Goal: Task Accomplishment & Management: Manage account settings

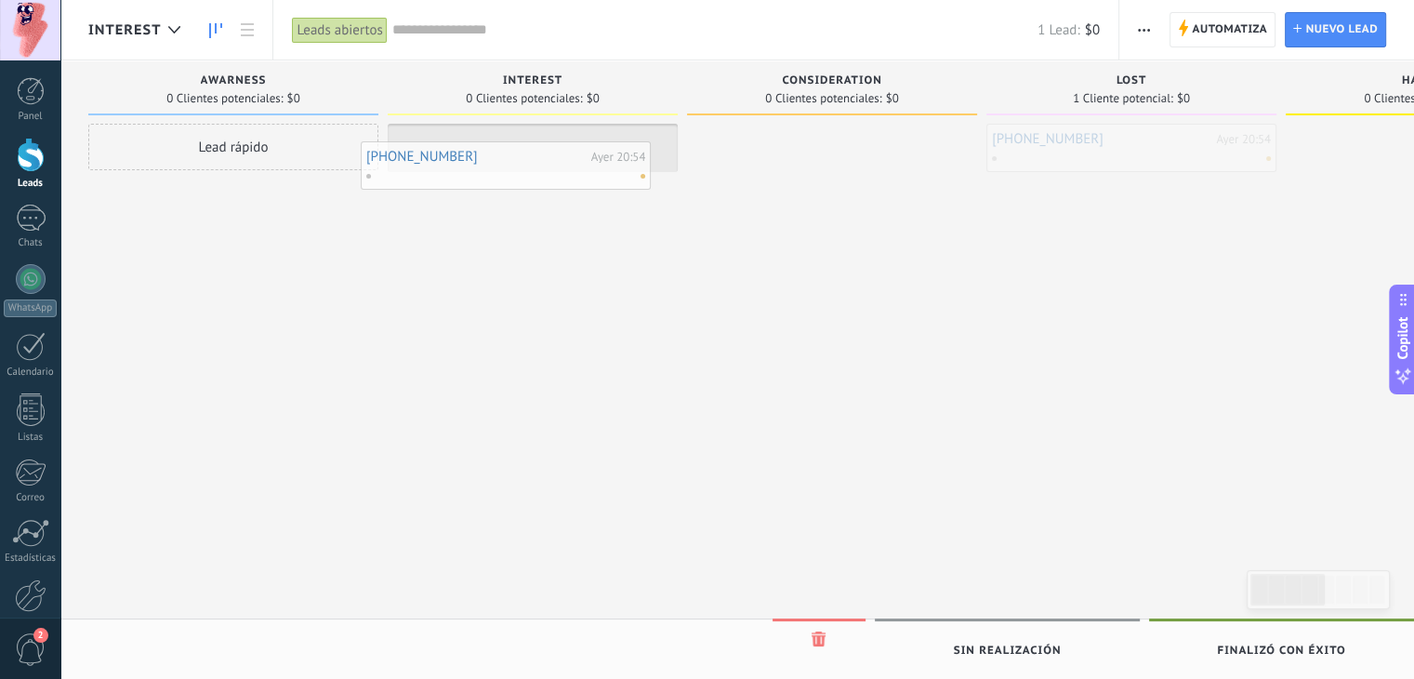
drag, startPoint x: 1092, startPoint y: 158, endPoint x: 463, endPoint y: 164, distance: 629.5
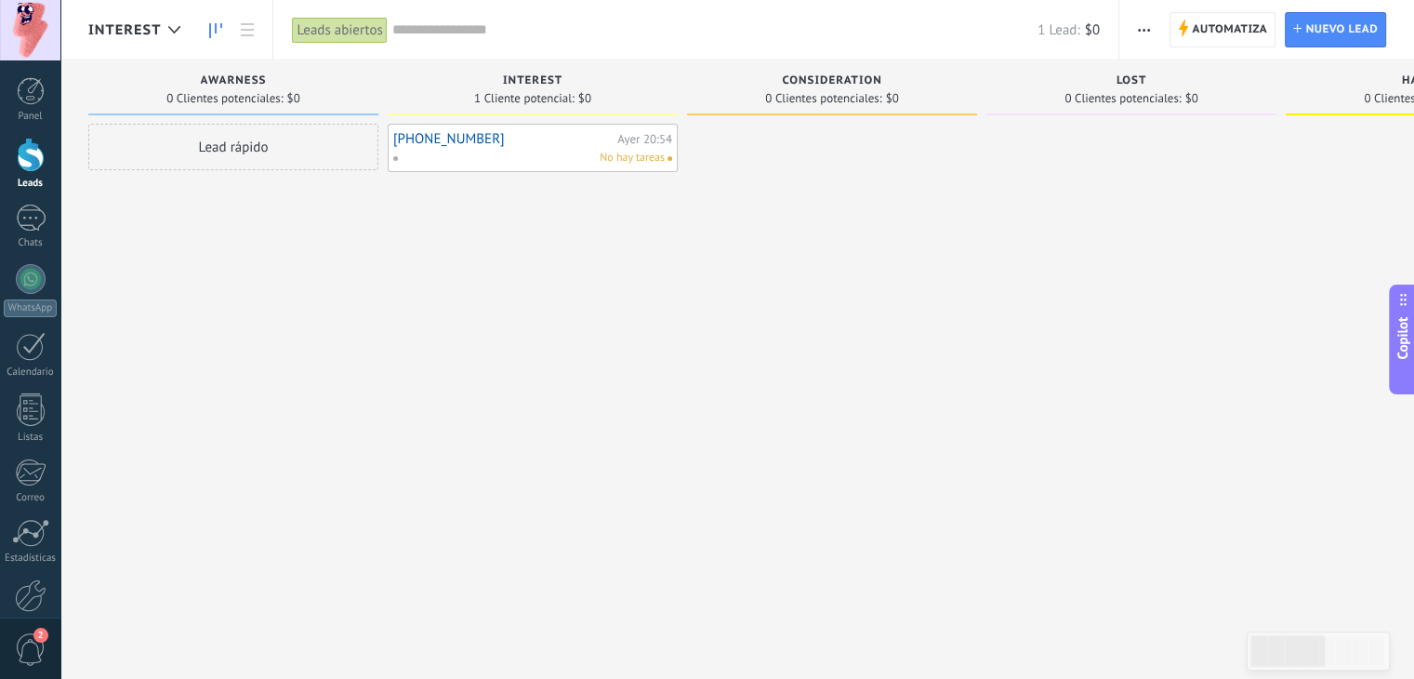
click at [197, 278] on div "Lead rápido" at bounding box center [233, 342] width 290 height 436
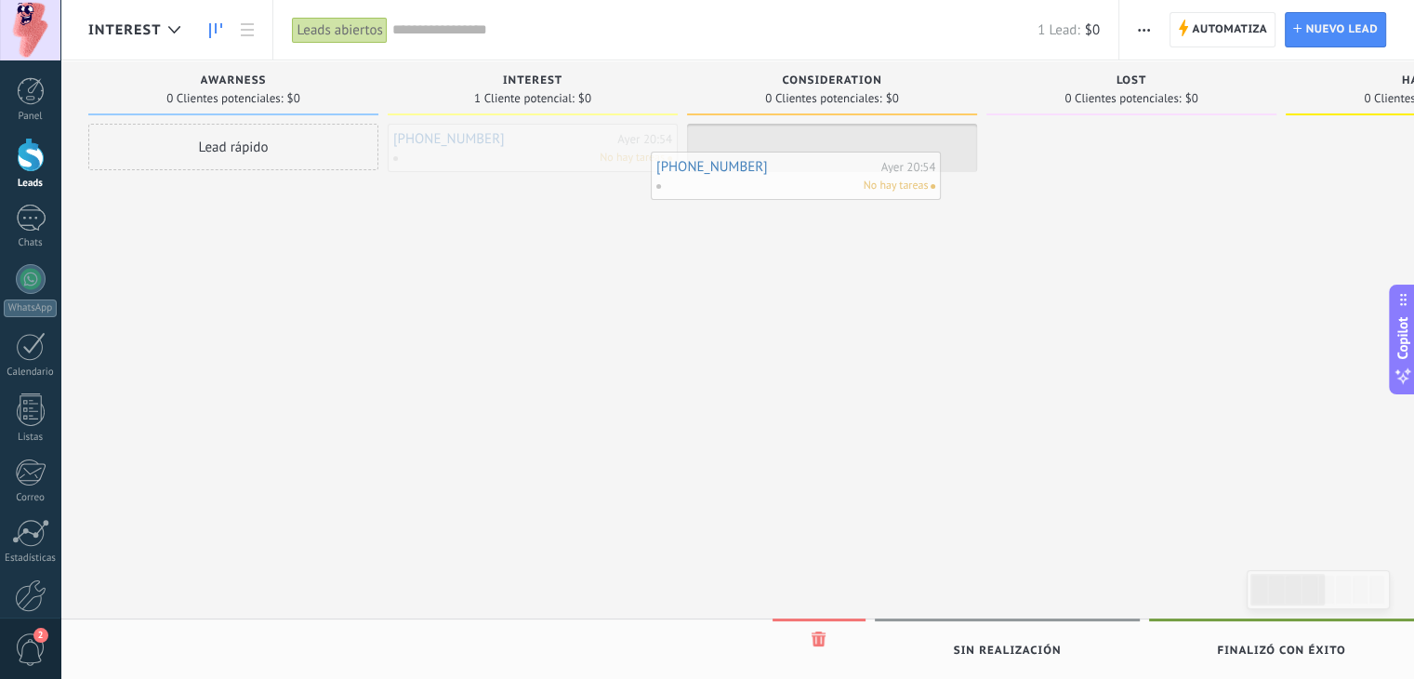
drag, startPoint x: 504, startPoint y: 142, endPoint x: 765, endPoint y: 168, distance: 262.6
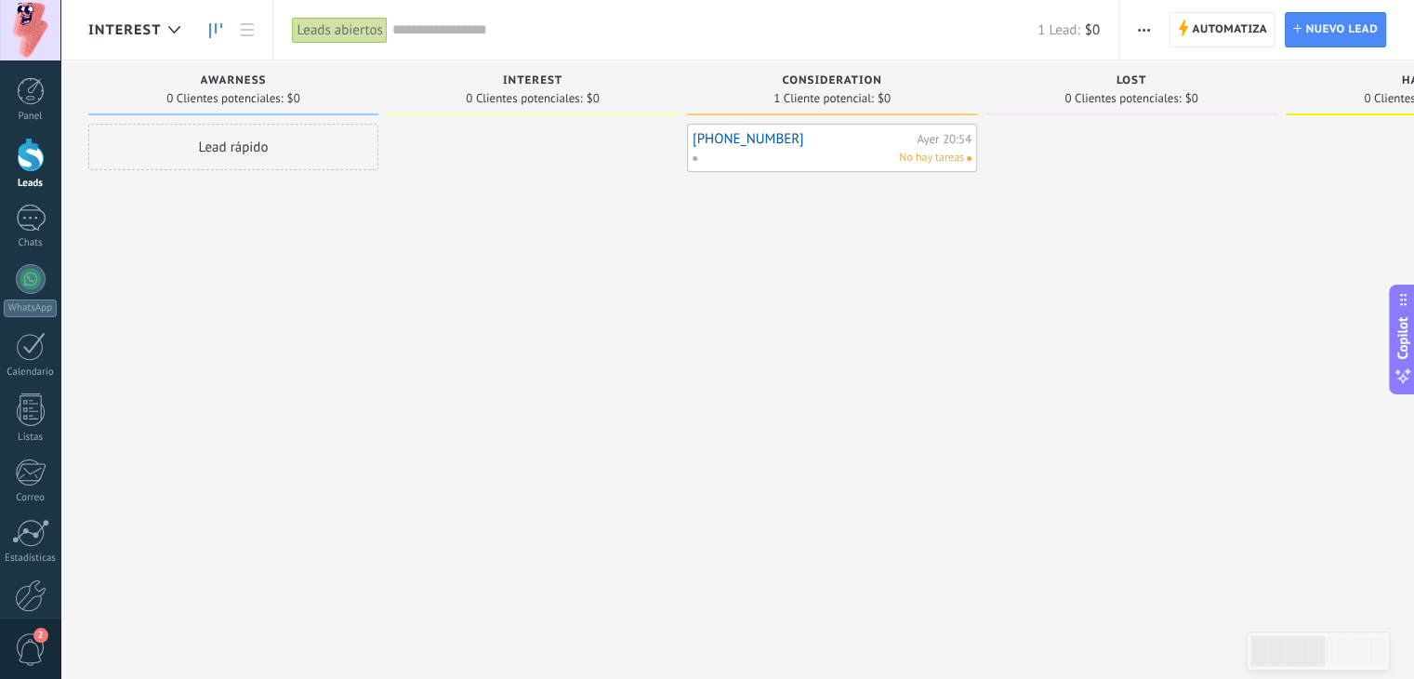
drag, startPoint x: 143, startPoint y: 301, endPoint x: 174, endPoint y: 300, distance: 30.7
click at [143, 301] on div "Lead rápido" at bounding box center [233, 342] width 290 height 436
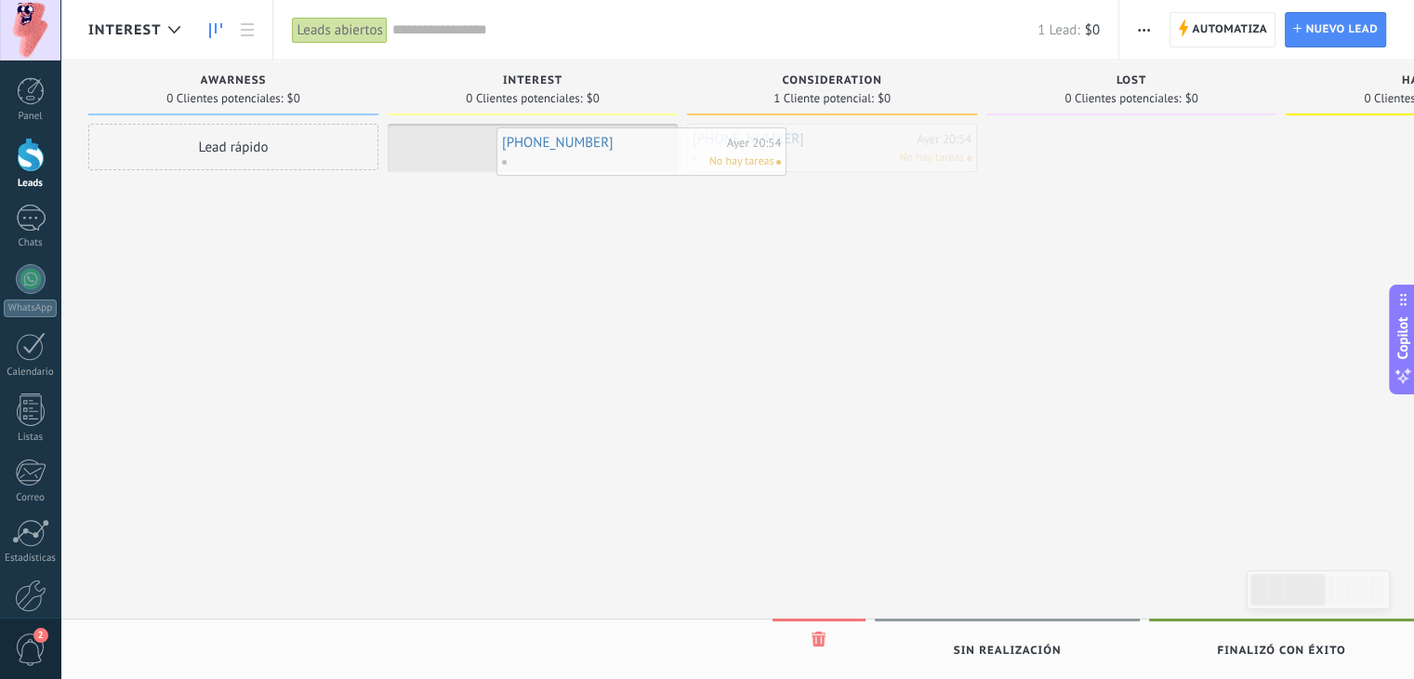
drag, startPoint x: 761, startPoint y: 140, endPoint x: 545, endPoint y: 140, distance: 215.7
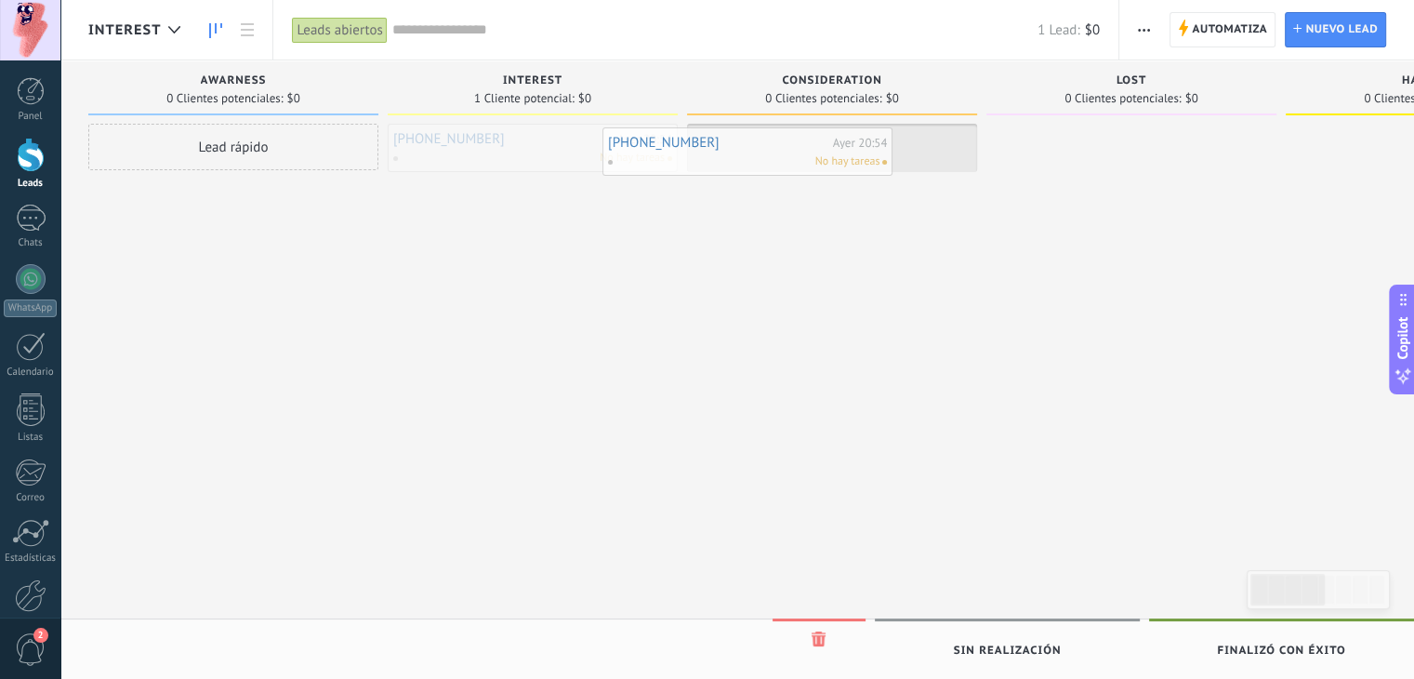
drag, startPoint x: 543, startPoint y: 139, endPoint x: 801, endPoint y: 150, distance: 258.7
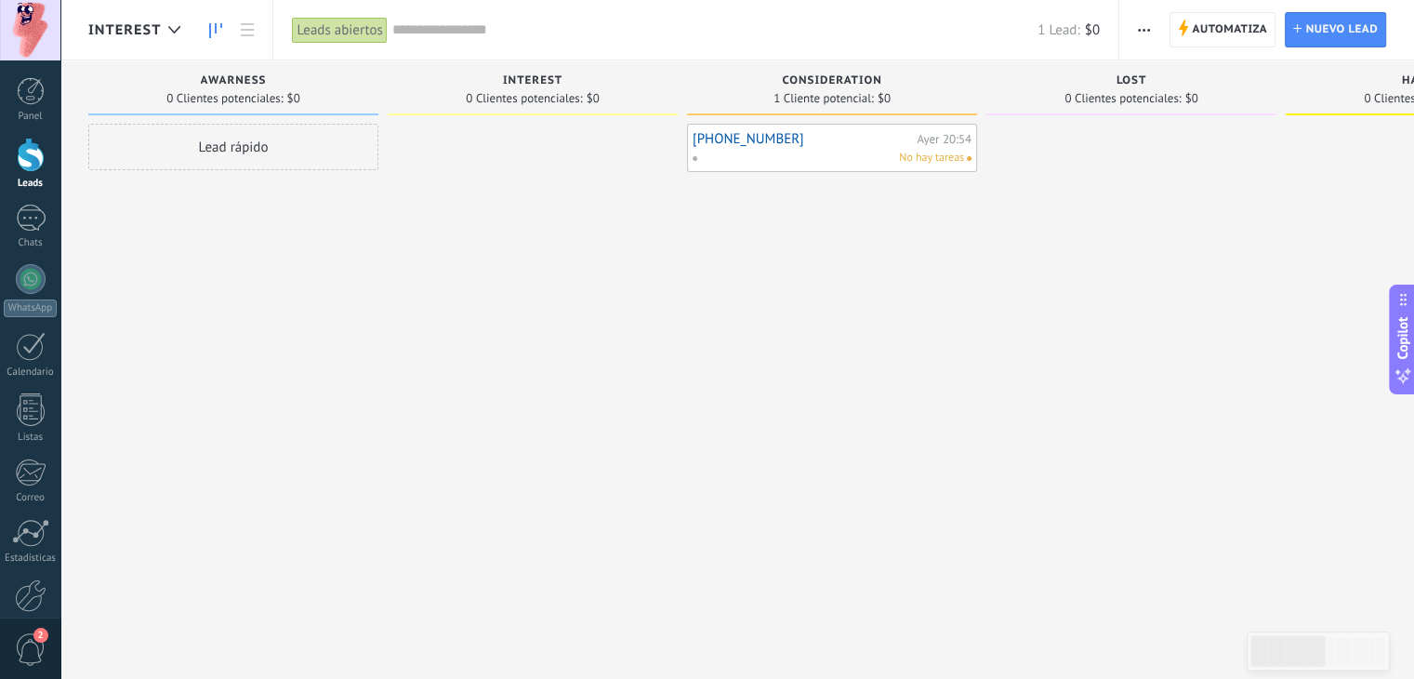
click at [166, 266] on div "Lead rápido" at bounding box center [233, 342] width 290 height 436
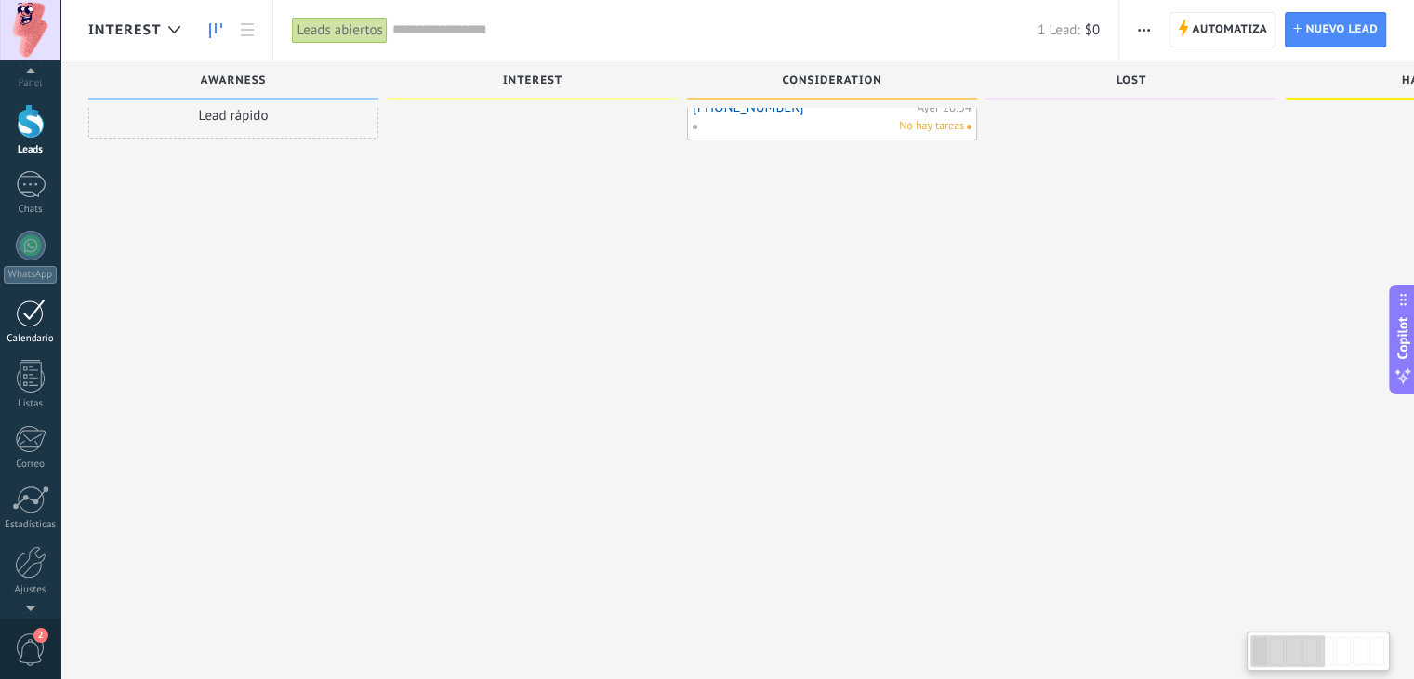
scroll to position [93, 0]
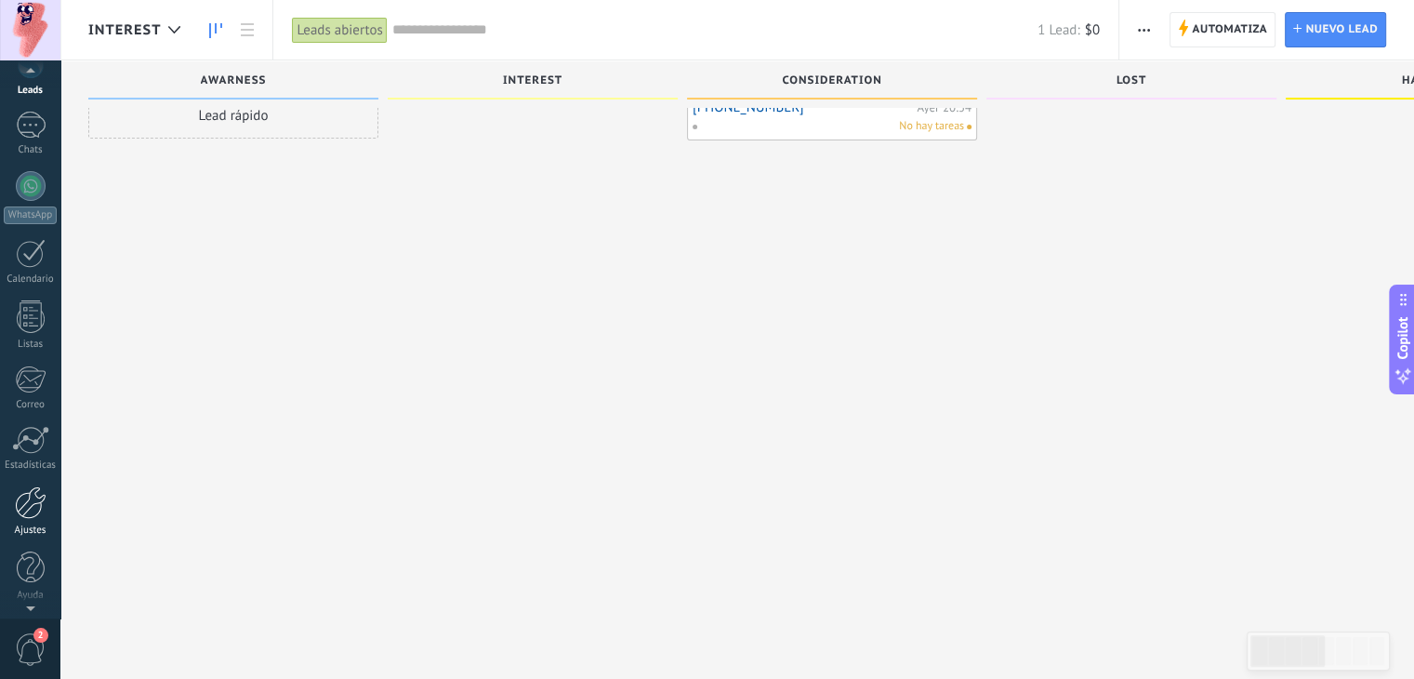
click at [37, 517] on div at bounding box center [31, 502] width 32 height 33
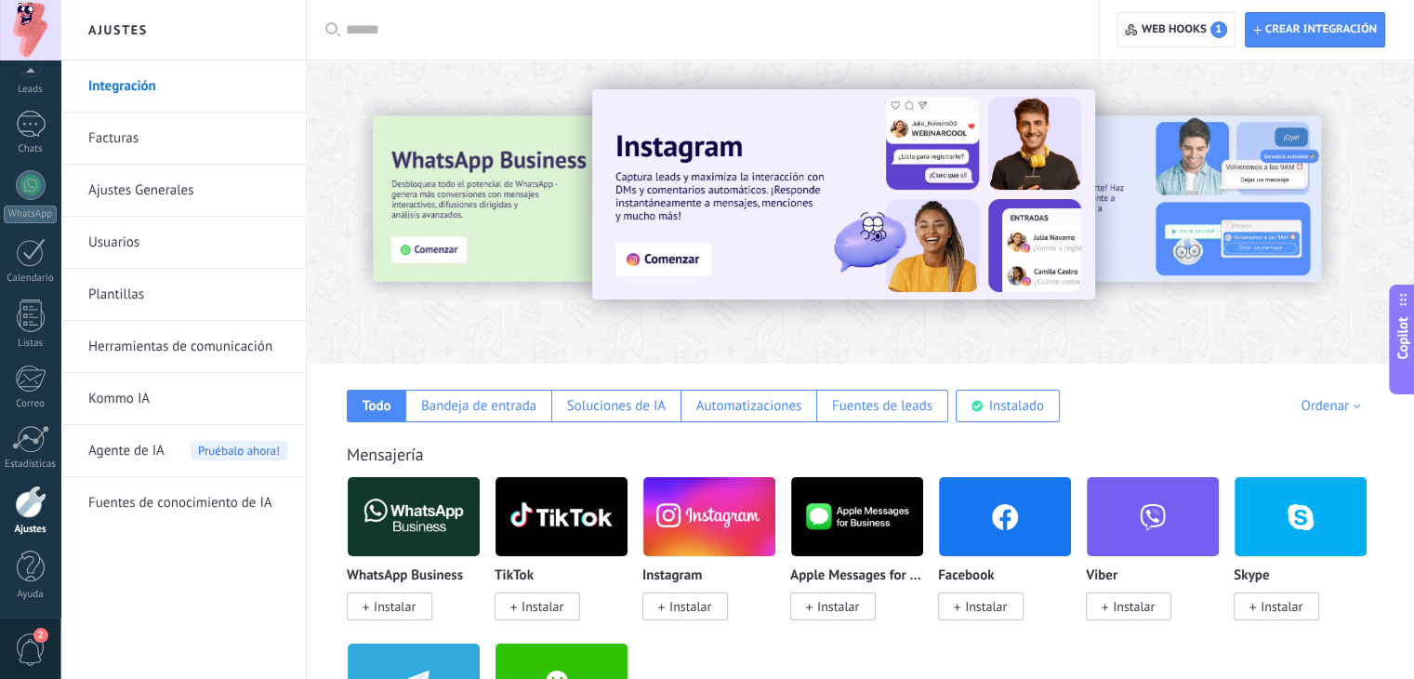
click at [1191, 18] on span "Web hooks 1" at bounding box center [1175, 29] width 101 height 33
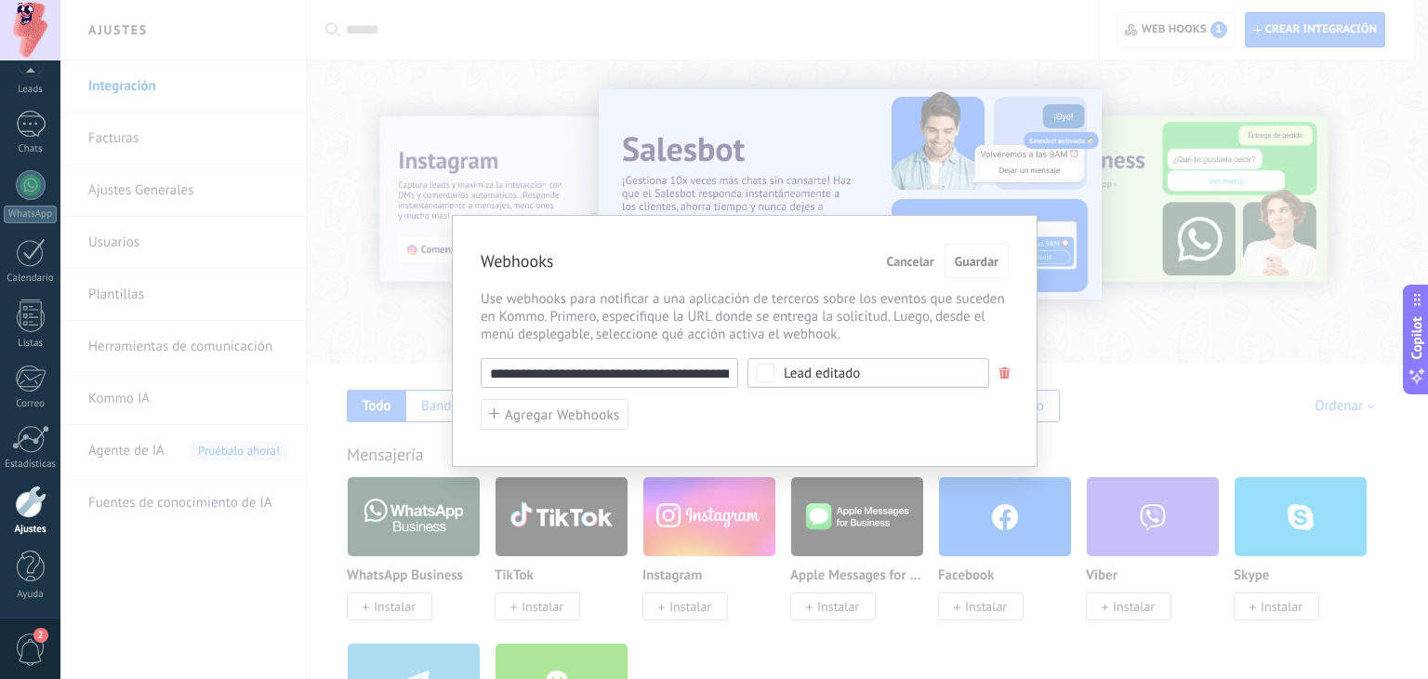
click at [909, 261] on span "Cancelar" at bounding box center [910, 261] width 47 height 13
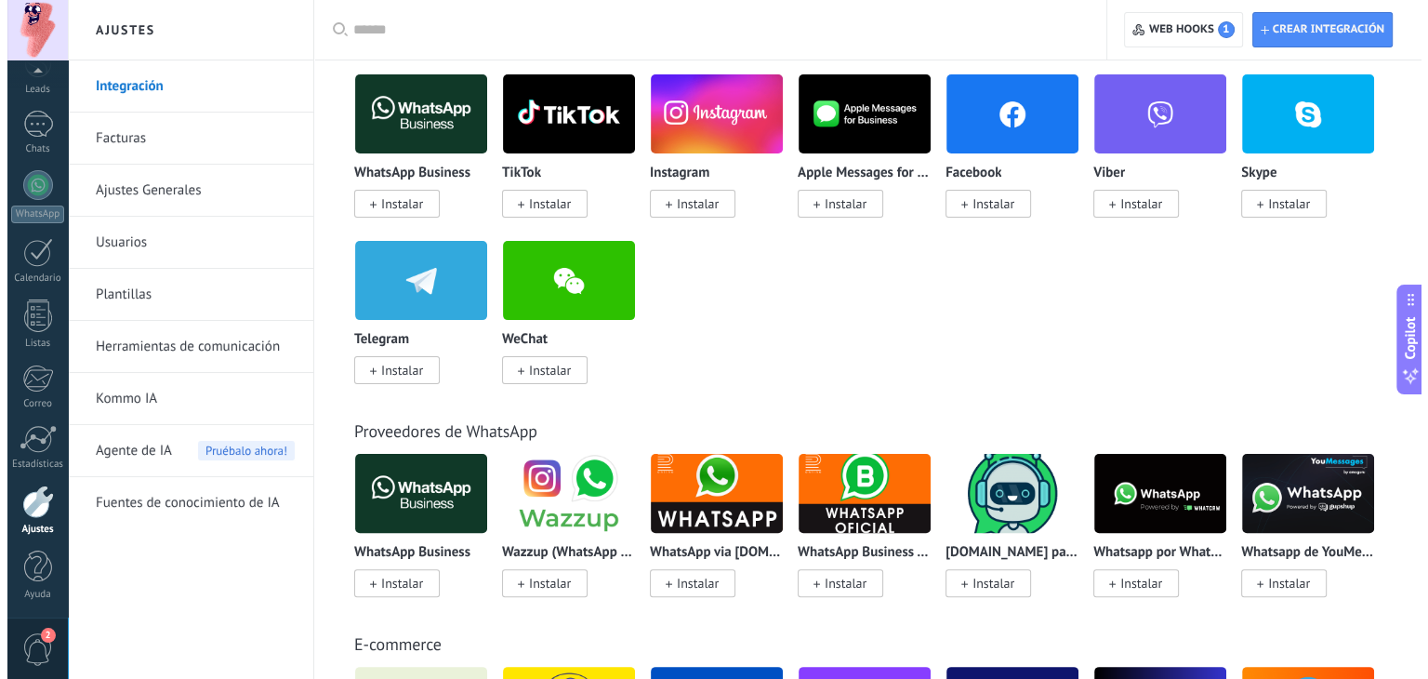
scroll to position [372, 0]
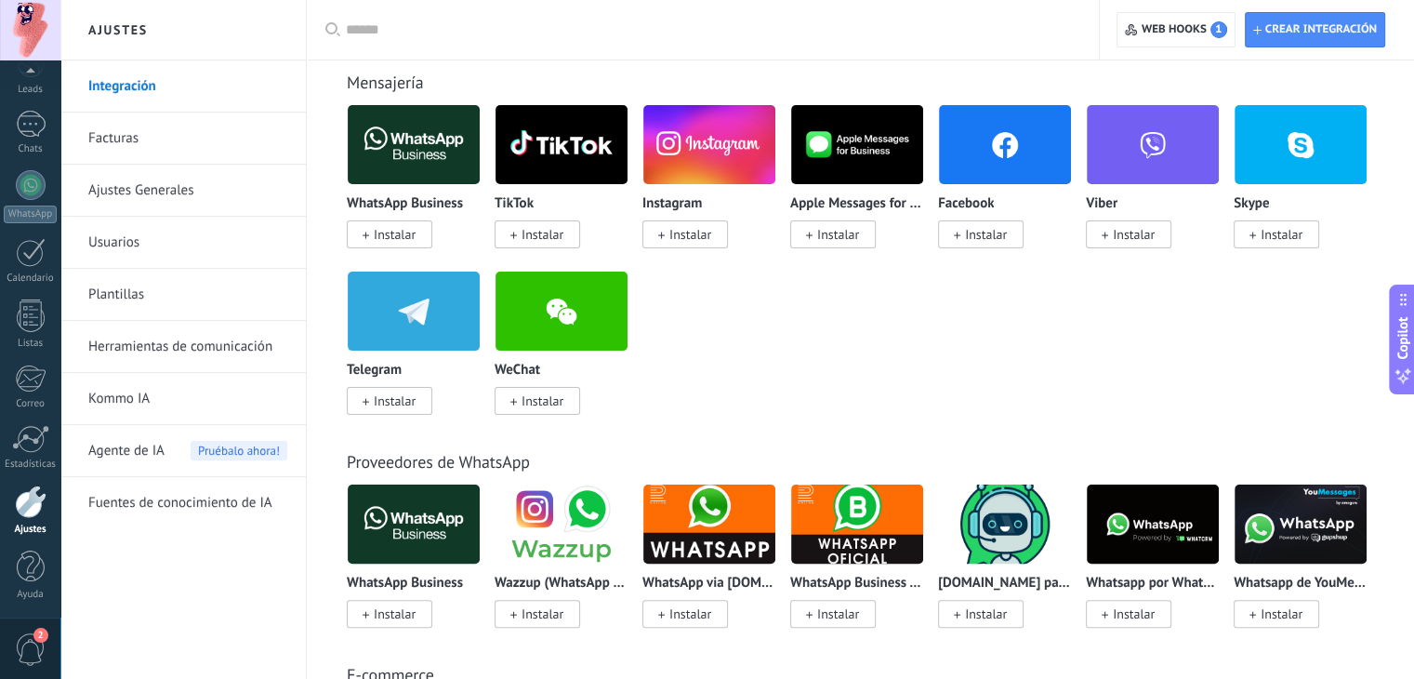
click at [696, 131] on img at bounding box center [709, 144] width 132 height 90
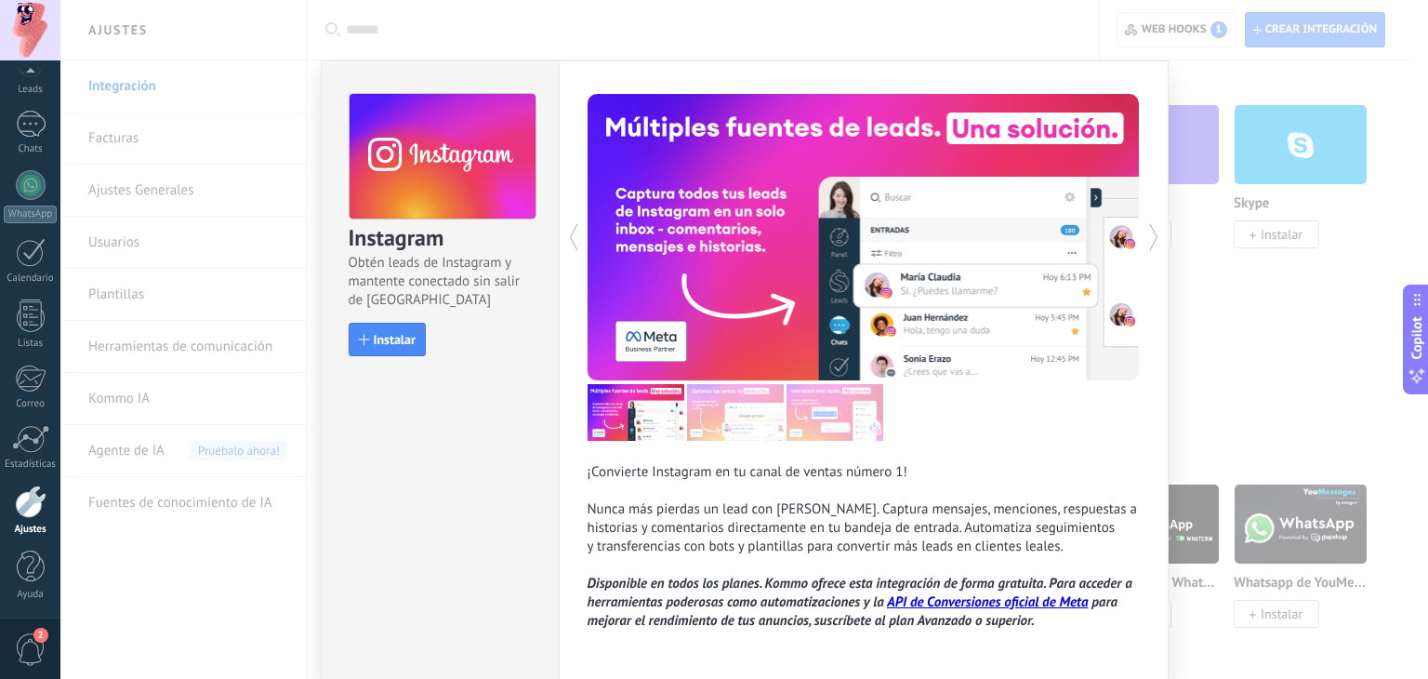
scroll to position [74, 0]
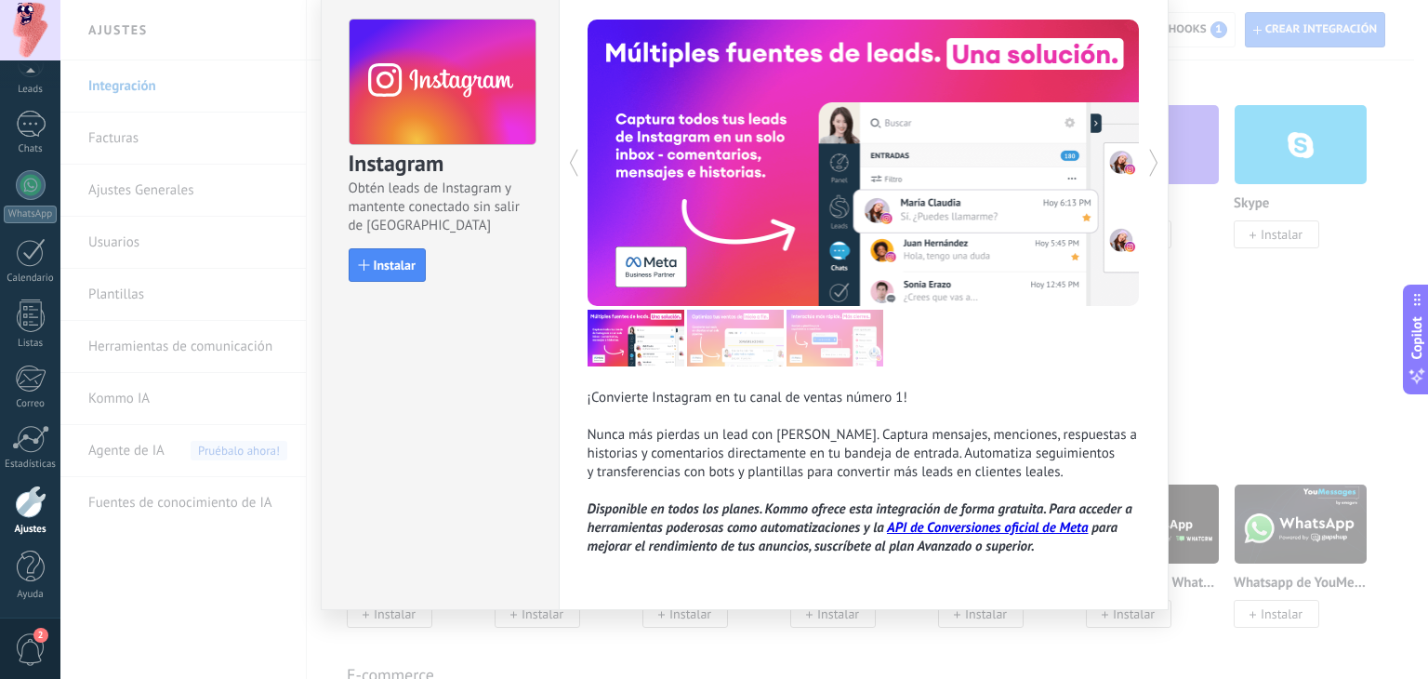
drag, startPoint x: 347, startPoint y: 328, endPoint x: 359, endPoint y: 320, distance: 14.7
click at [347, 328] on div "Instagram Obtén leads de Instagram y mantente conectado sin salir de Kommo Inst…" at bounding box center [440, 298] width 238 height 624
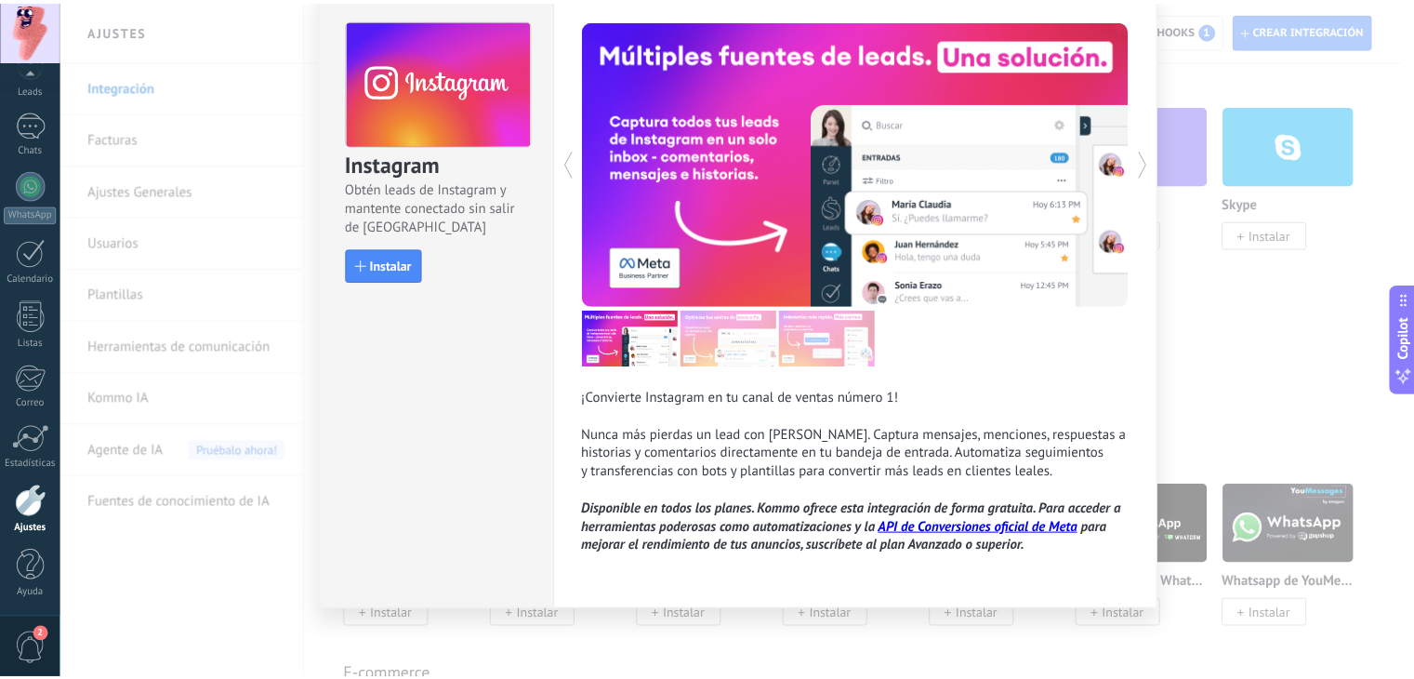
scroll to position [0, 0]
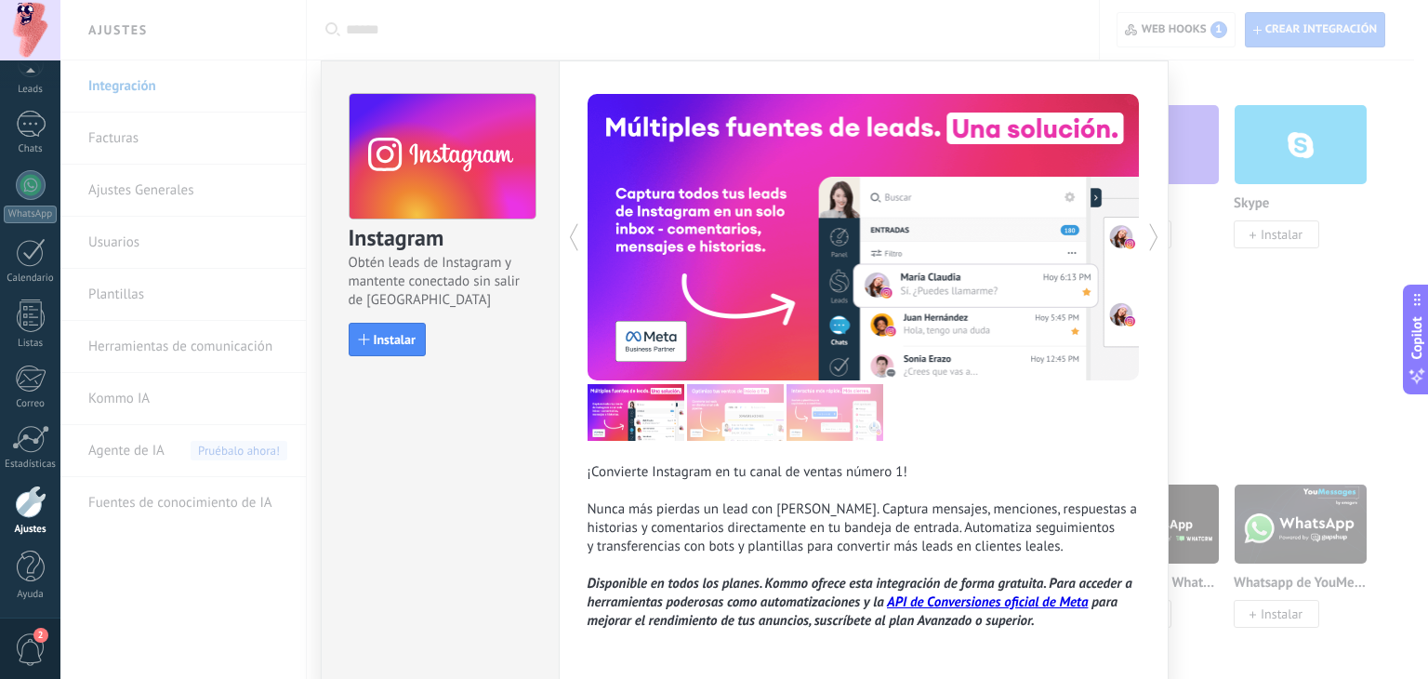
click at [640, 12] on div "Instagram Obtén leads de Instagram y mantente conectado sin salir de Kommo Inst…" at bounding box center [744, 339] width 1368 height 679
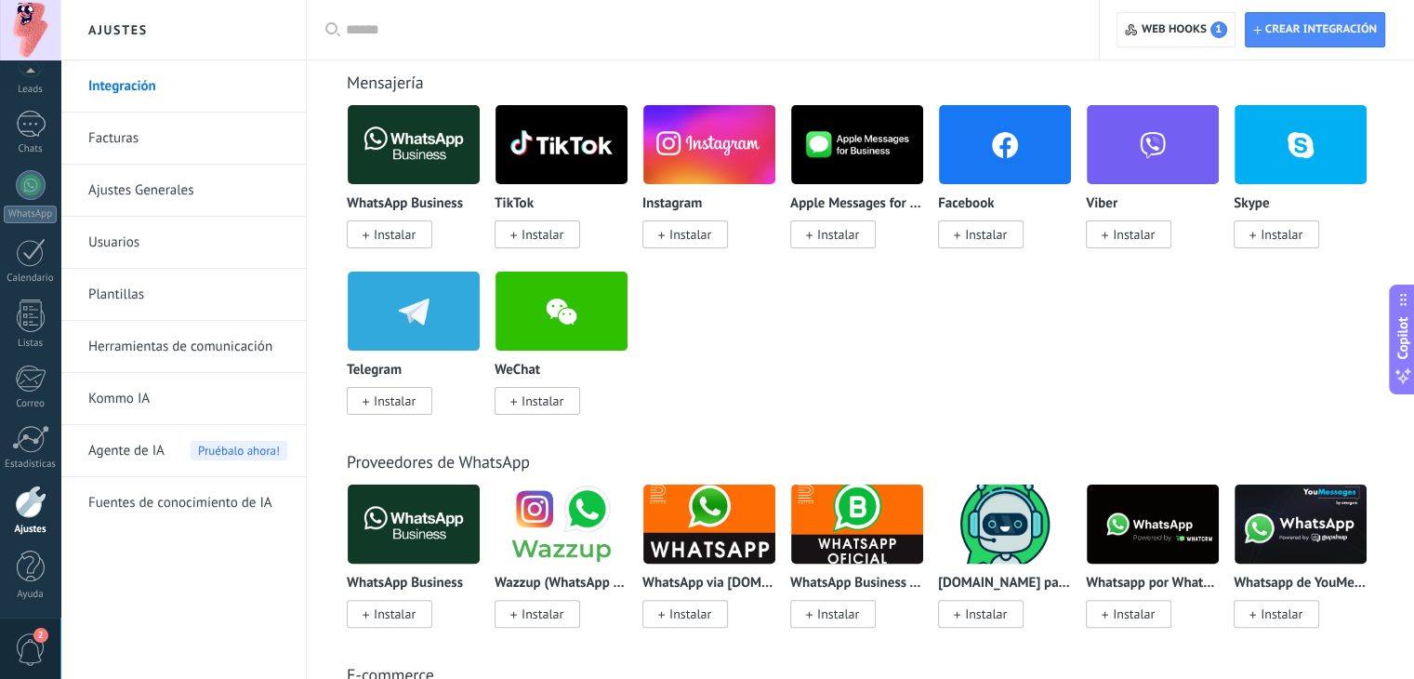
click at [97, 188] on link "Ajustes Generales" at bounding box center [187, 191] width 199 height 52
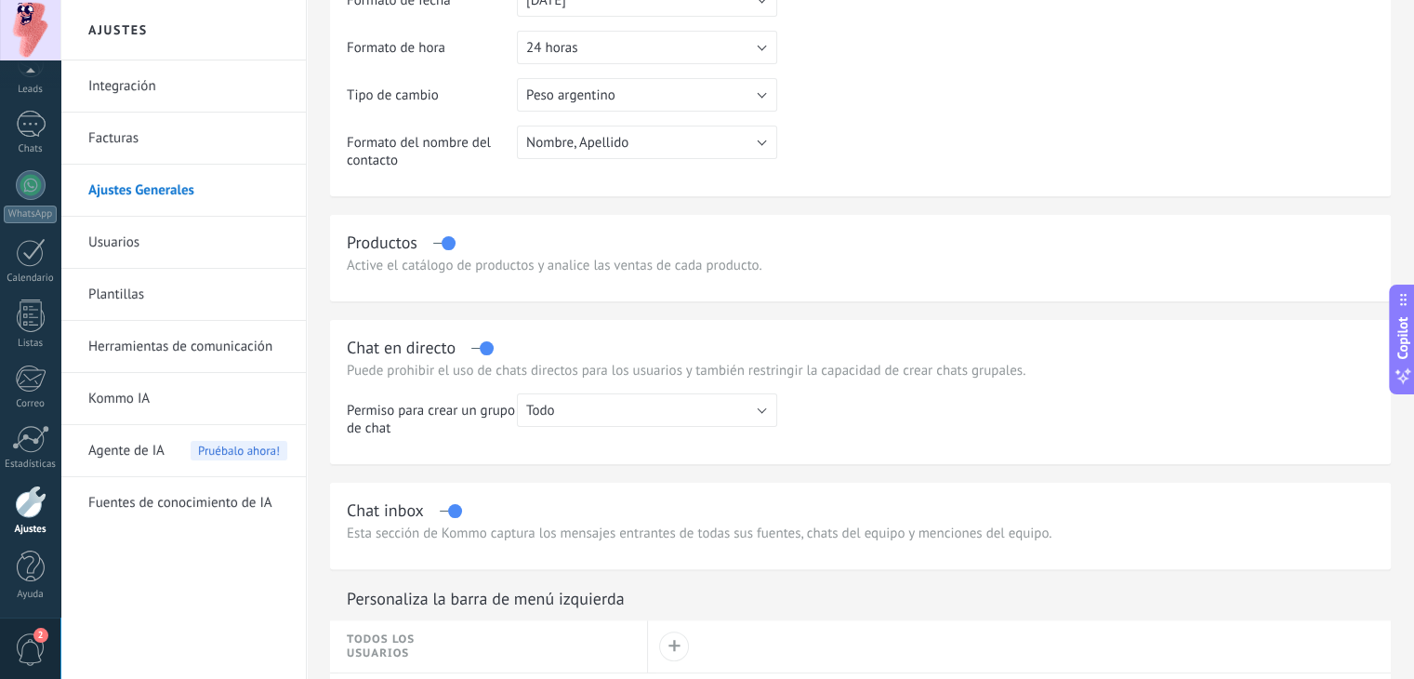
scroll to position [465, 0]
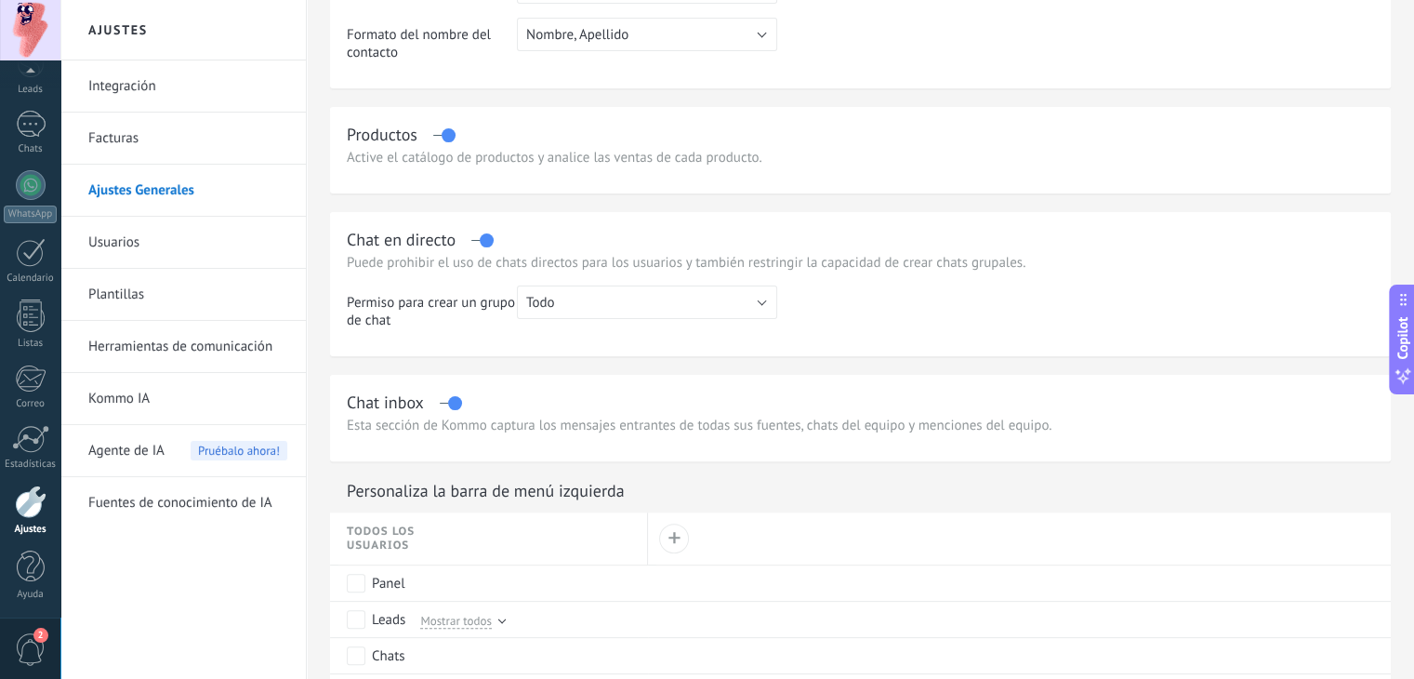
drag, startPoint x: 713, startPoint y: 404, endPoint x: 437, endPoint y: 347, distance: 281.9
drag, startPoint x: 437, startPoint y: 347, endPoint x: 397, endPoint y: 341, distance: 40.4
click at [397, 341] on td "Permiso para crear un grupo de chat" at bounding box center [432, 314] width 170 height 58
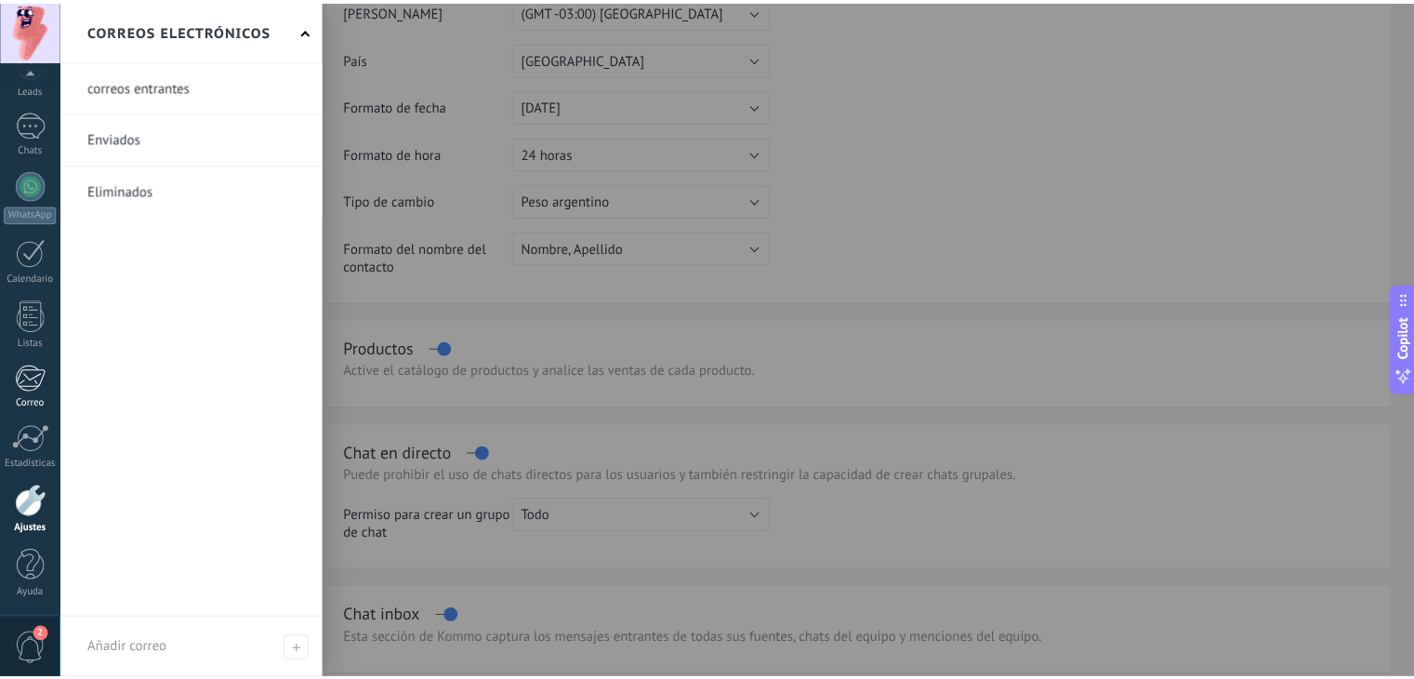
scroll to position [558, 0]
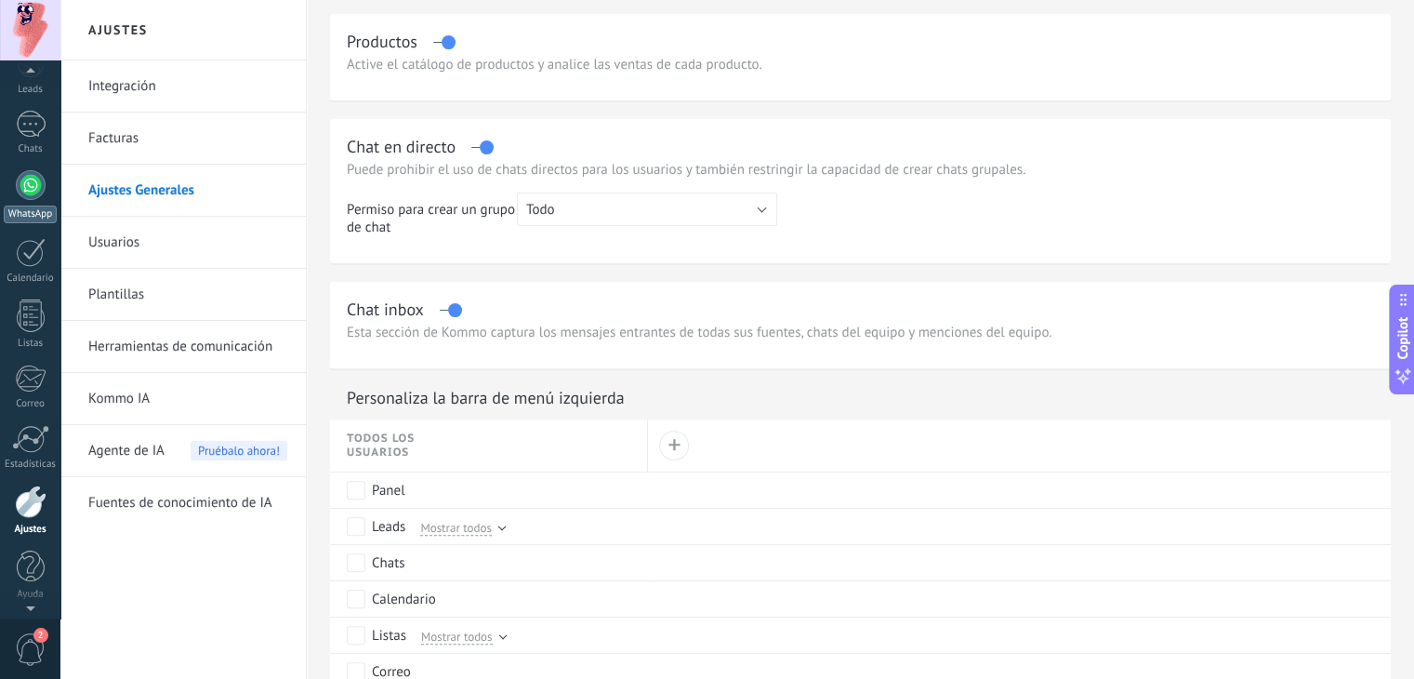
click at [24, 187] on div at bounding box center [31, 185] width 30 height 30
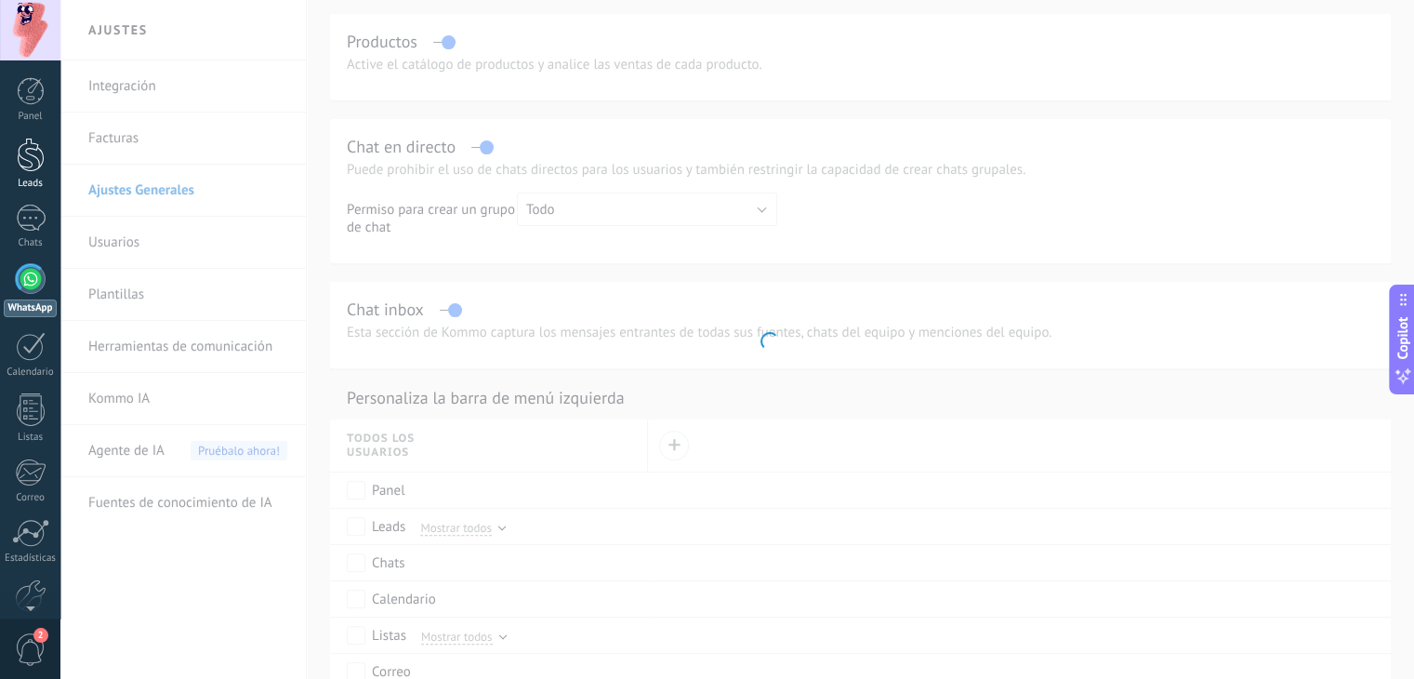
click at [25, 127] on div "Panel Leads Chats WhatsApp Clientes" at bounding box center [30, 395] width 60 height 636
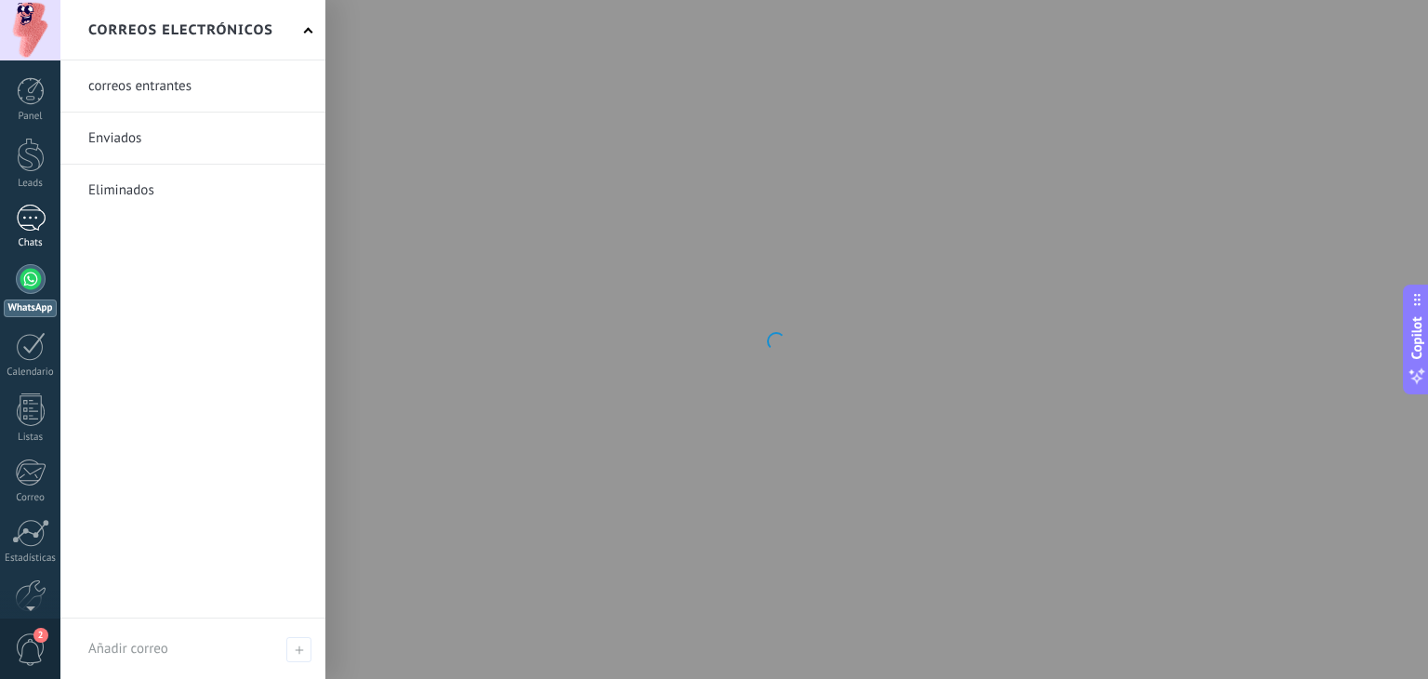
click at [26, 224] on div at bounding box center [31, 218] width 30 height 27
